Goal: Task Accomplishment & Management: Use online tool/utility

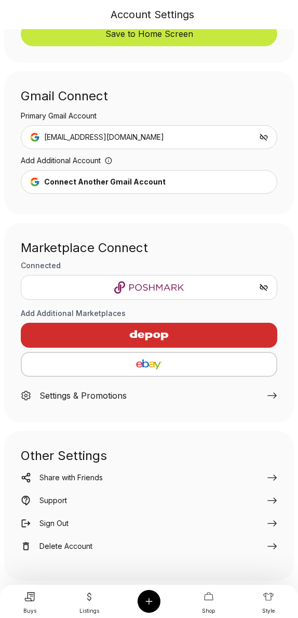
scroll to position [45, 0]
click at [88, 599] on icon at bounding box center [89, 596] width 4 height 8
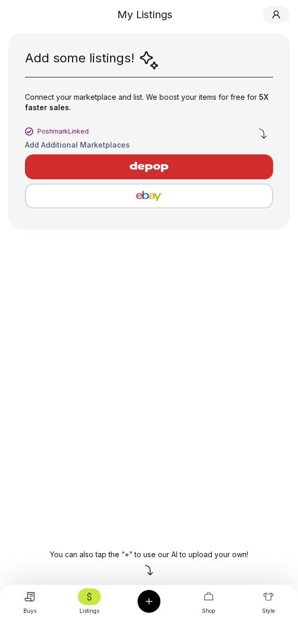
click at [32, 597] on icon at bounding box center [29, 597] width 10 height 10
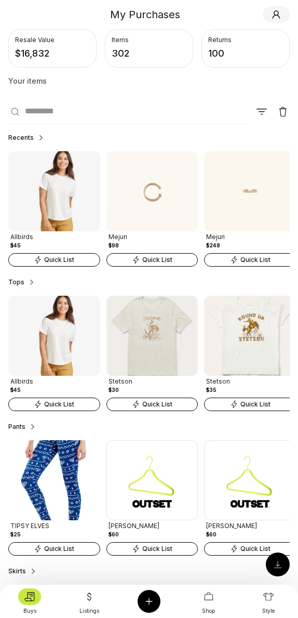
click at [78, 259] on div "Quick List" at bounding box center [54, 260] width 92 height 14
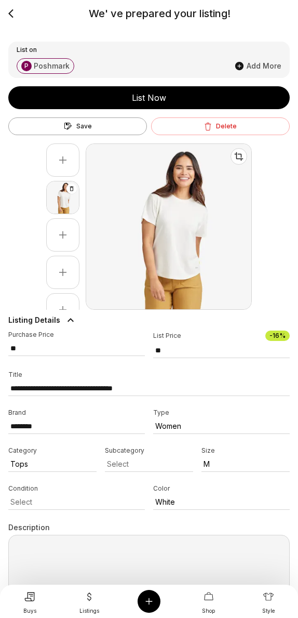
click at [155, 98] on div "List Now" at bounding box center [149, 98] width 282 height 12
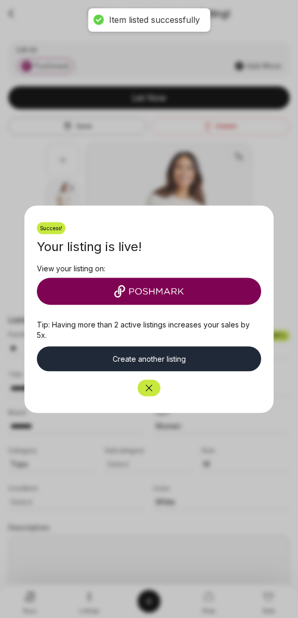
click at [149, 392] on icon "Close" at bounding box center [149, 388] width 10 height 10
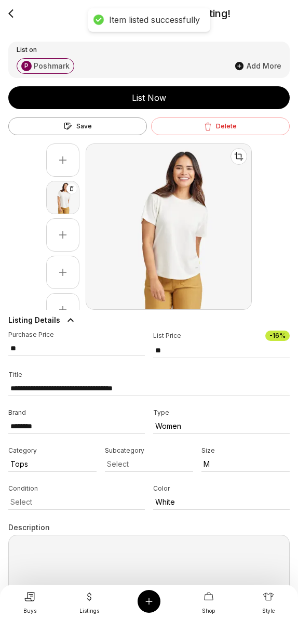
type input "**"
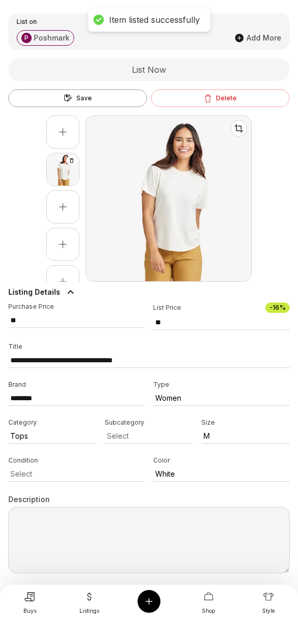
scroll to position [29, 0]
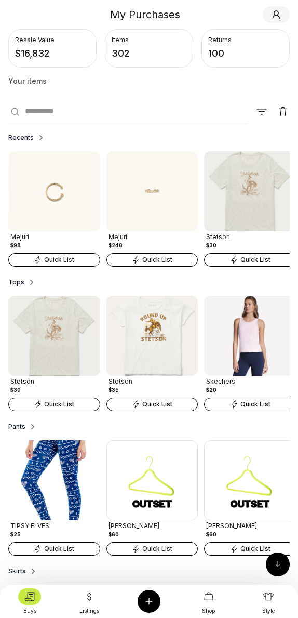
click at [88, 599] on icon at bounding box center [89, 597] width 10 height 10
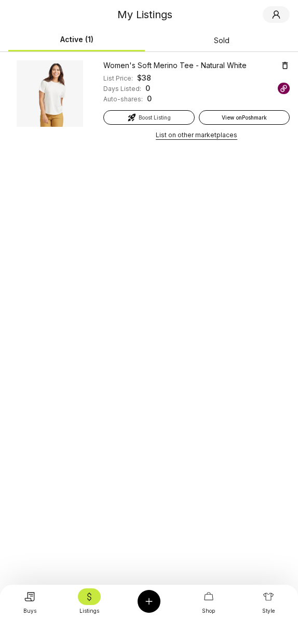
click at [34, 597] on icon at bounding box center [29, 597] width 10 height 10
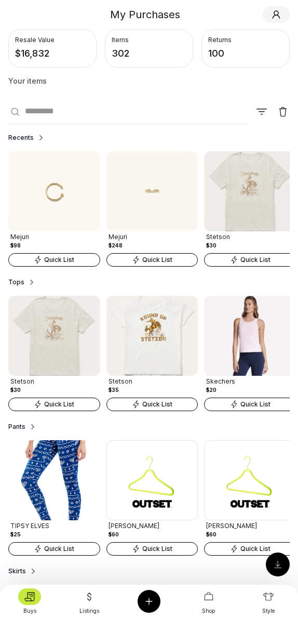
click at [92, 603] on div at bounding box center [89, 597] width 23 height 17
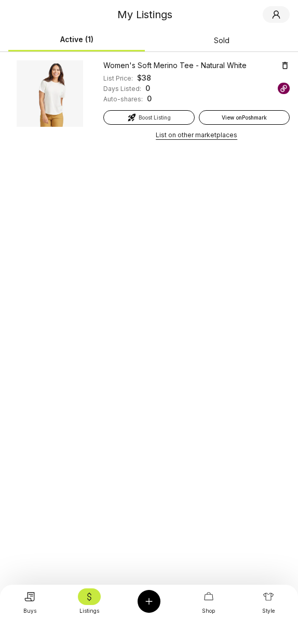
click at [218, 43] on button "Sold" at bounding box center [221, 40] width 137 height 21
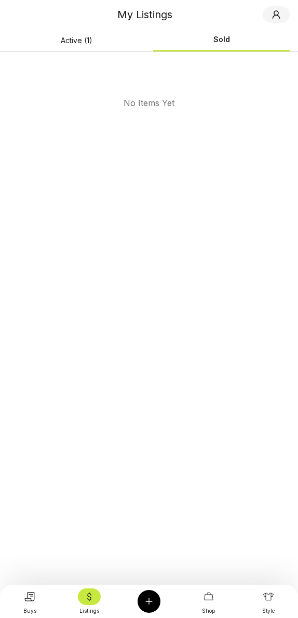
click at [77, 36] on button "Active (1)" at bounding box center [76, 40] width 137 height 21
